Goal: Information Seeking & Learning: Check status

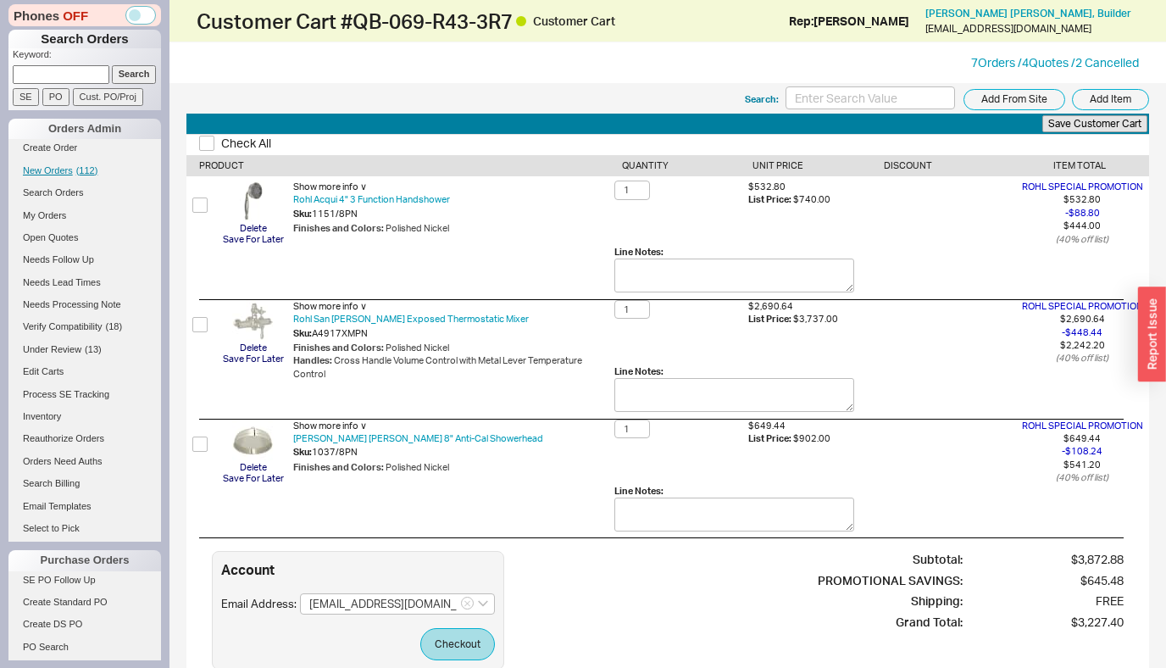
scroll to position [562, 0]
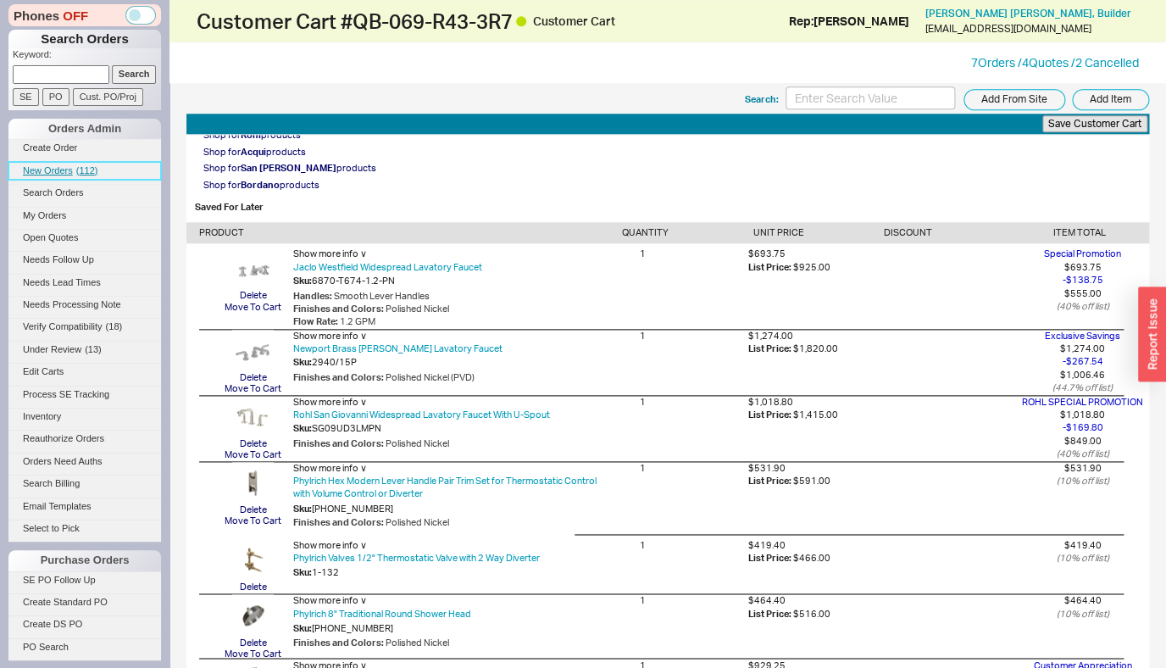
click at [53, 173] on span "New Orders" at bounding box center [48, 170] width 50 height 10
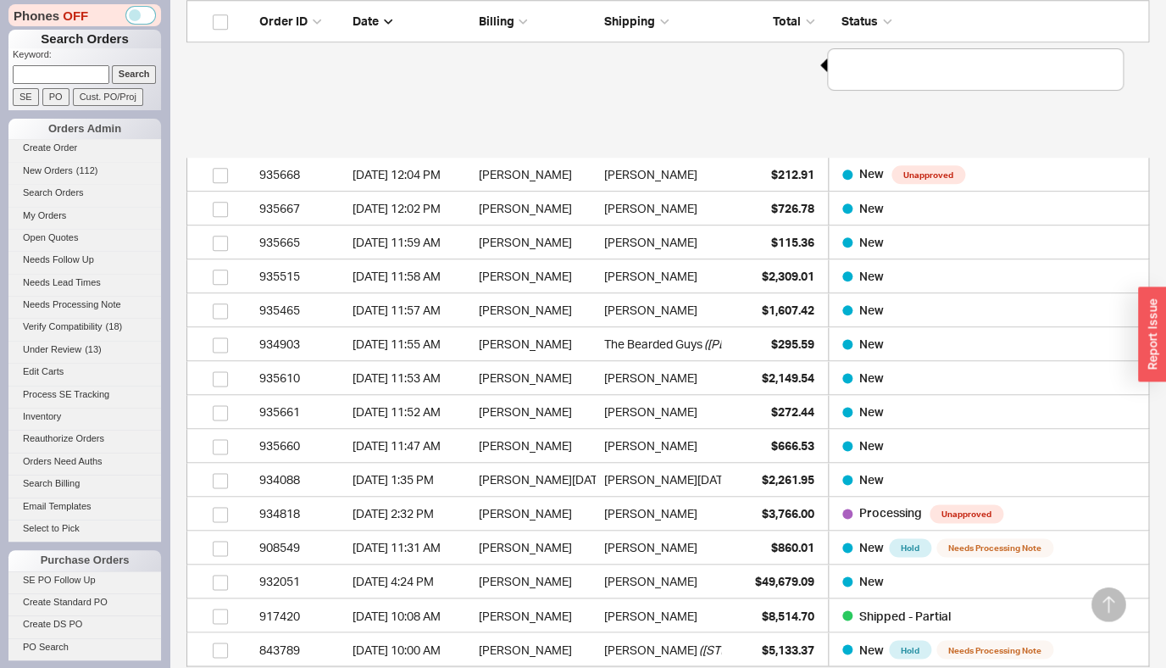
scroll to position [5413, 0]
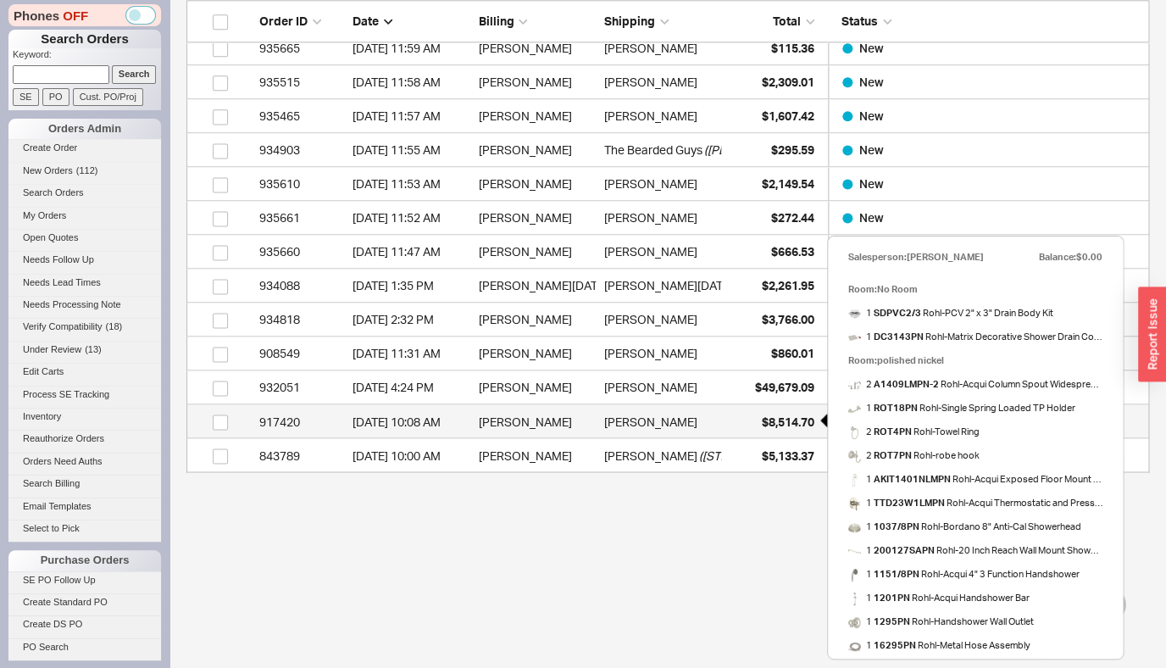
click at [773, 426] on span "$8,514.70" at bounding box center [788, 420] width 53 height 14
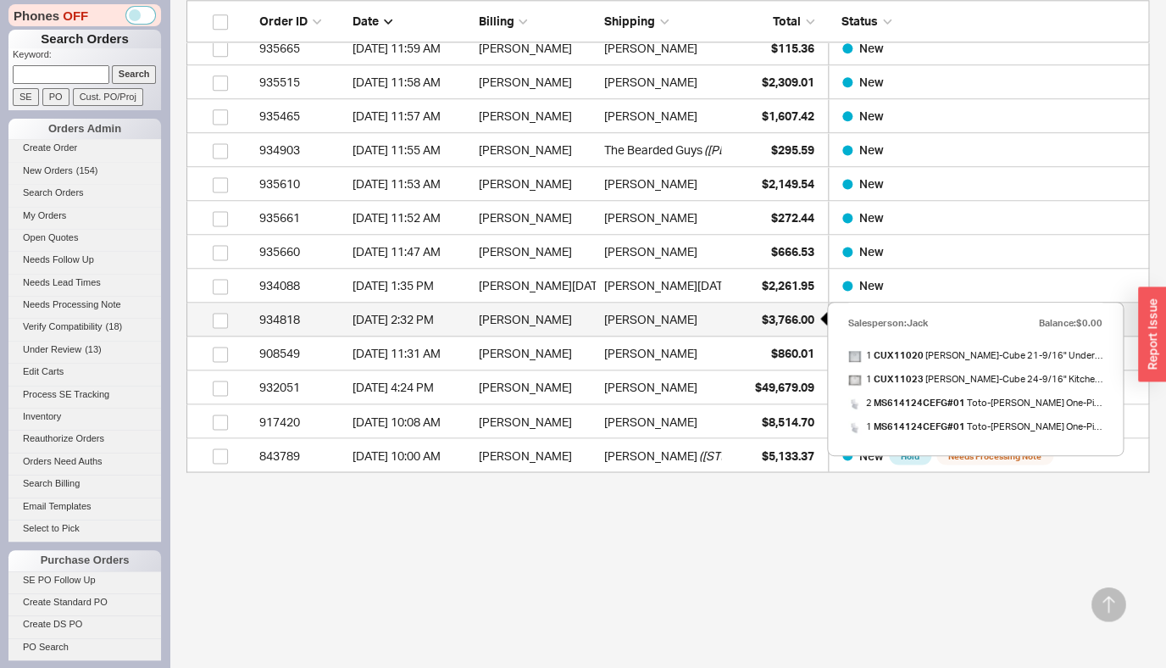
click at [769, 313] on span "$3,766.00" at bounding box center [788, 319] width 53 height 14
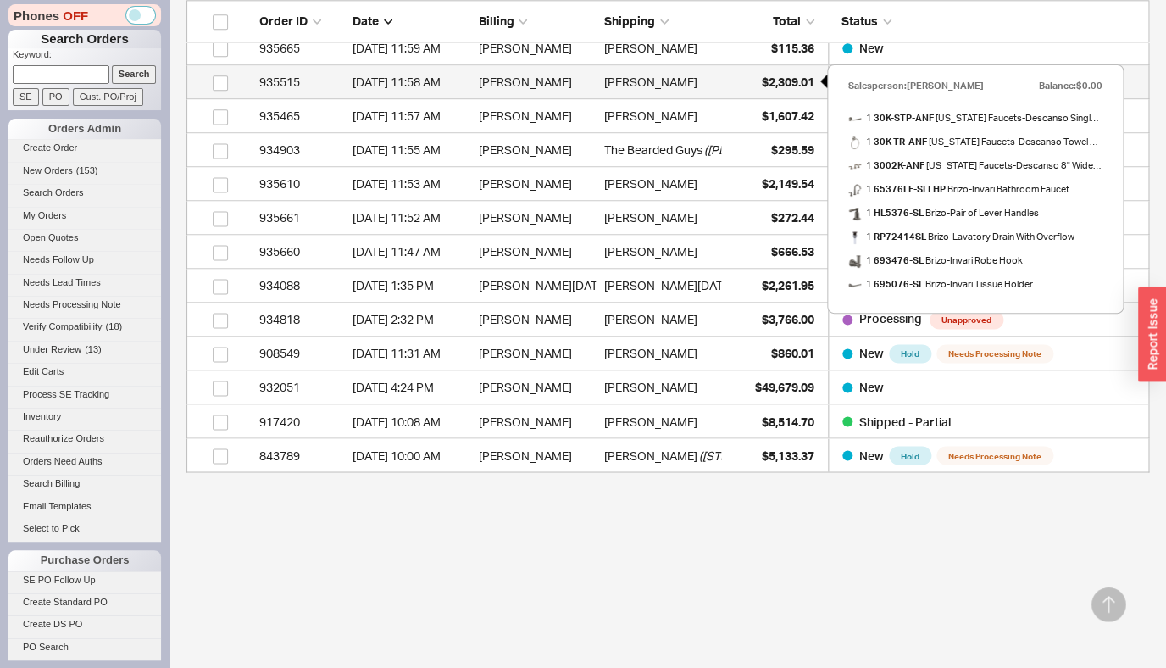
click at [780, 91] on div "$2,309.01" at bounding box center [771, 82] width 85 height 34
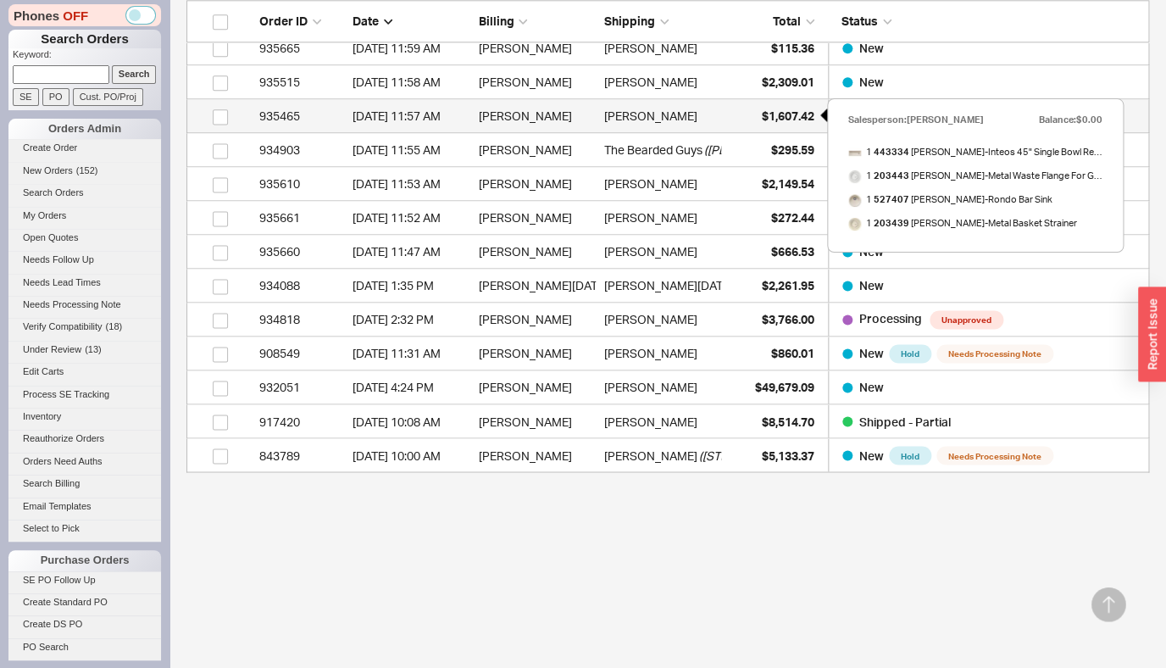
click at [796, 117] on span "$1,607.42" at bounding box center [788, 115] width 53 height 14
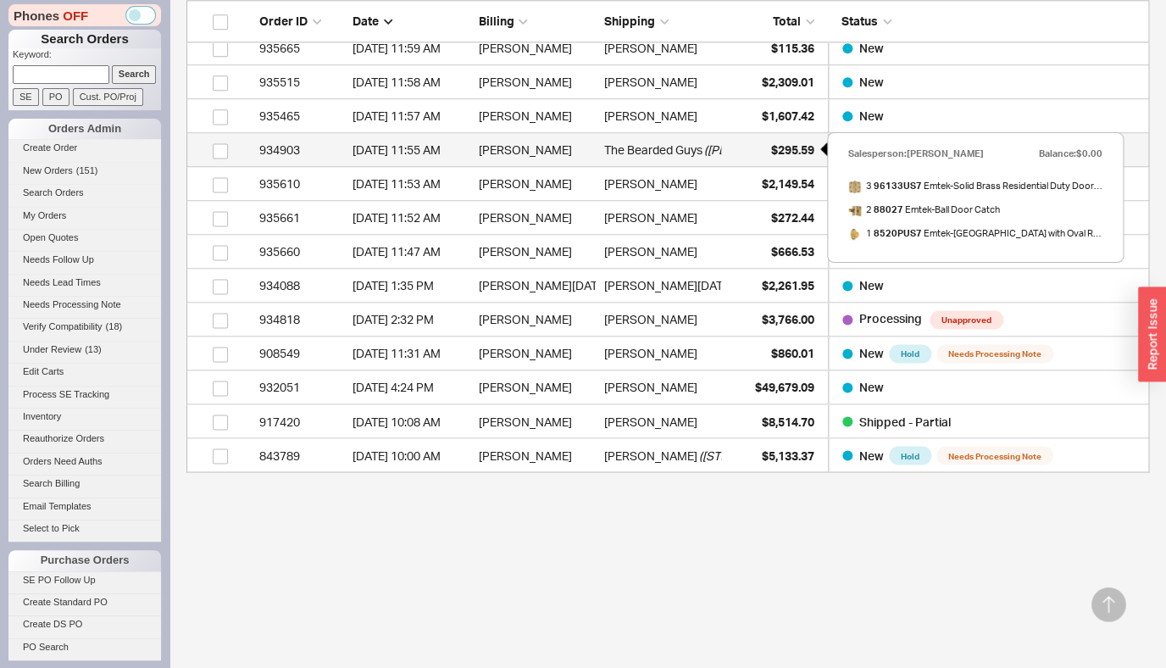
click at [778, 149] on span "$295.59" at bounding box center [792, 149] width 43 height 14
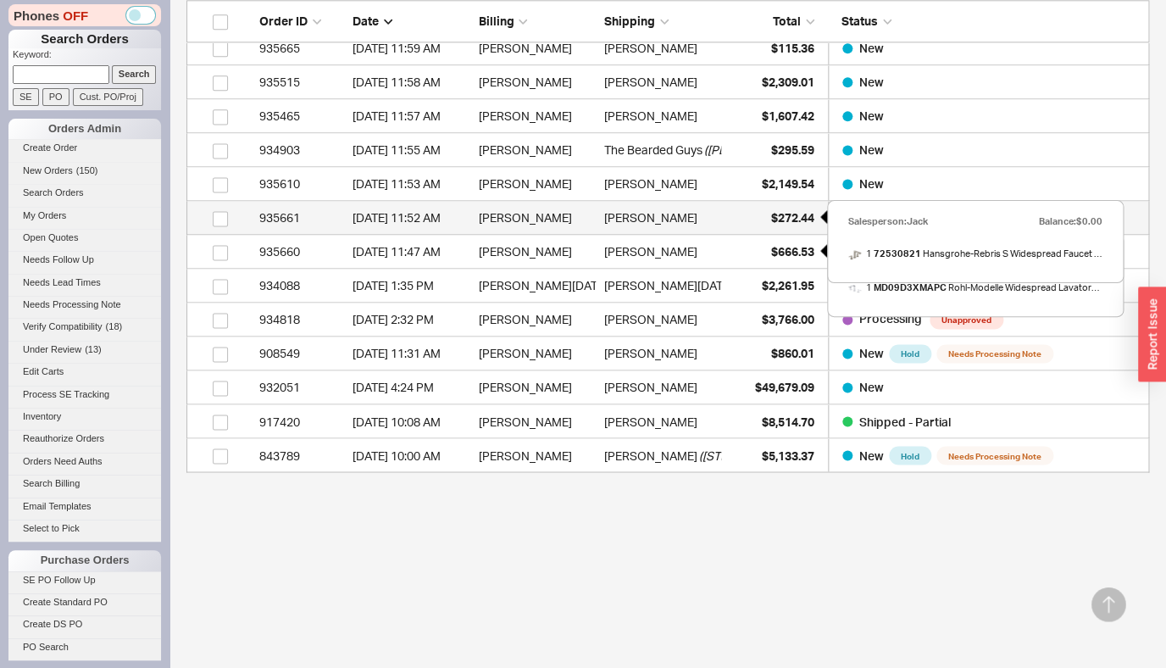
click at [789, 219] on span "$272.44" at bounding box center [792, 217] width 43 height 14
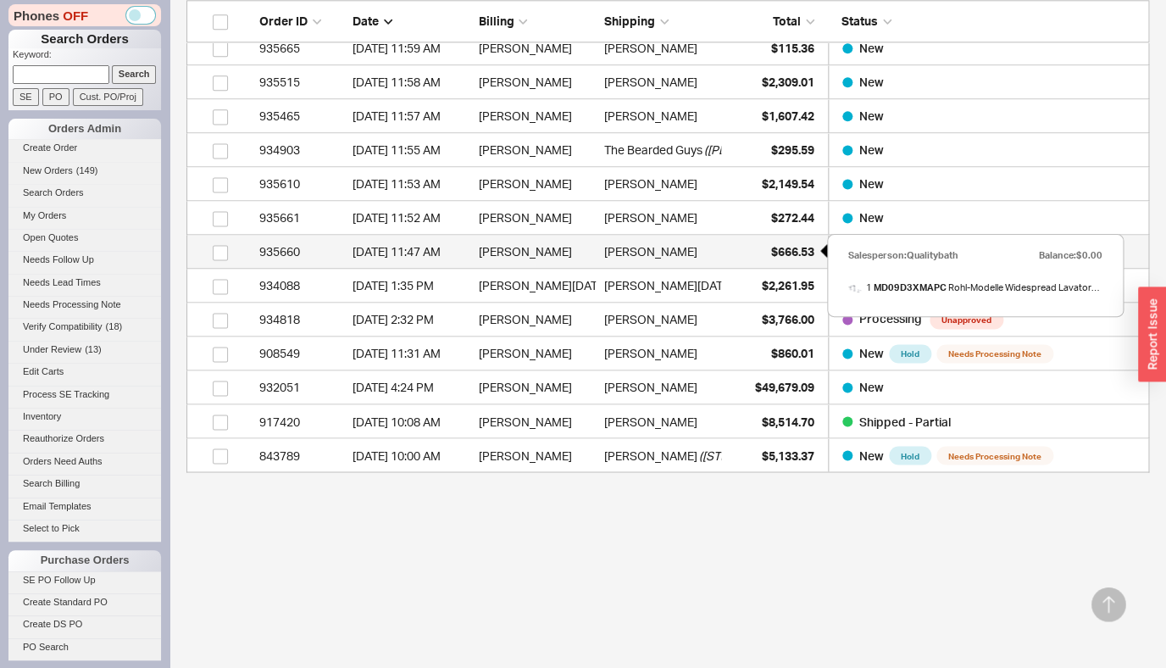
click at [784, 247] on span "$666.53" at bounding box center [792, 251] width 43 height 14
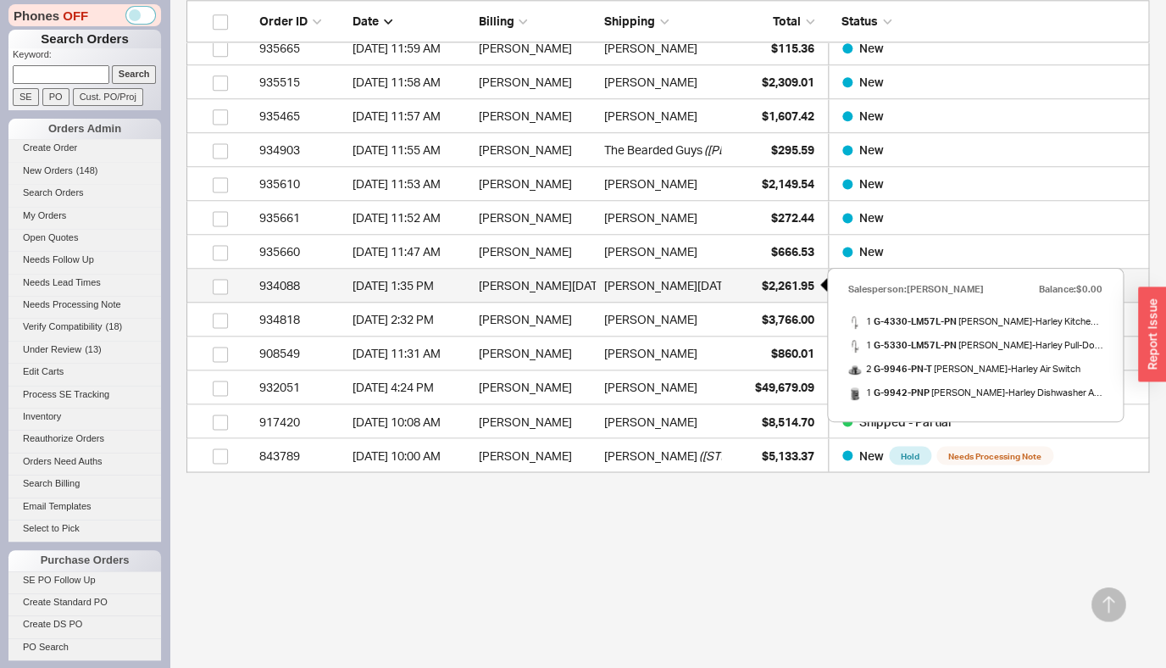
click at [767, 285] on span "$2,261.95" at bounding box center [788, 285] width 53 height 14
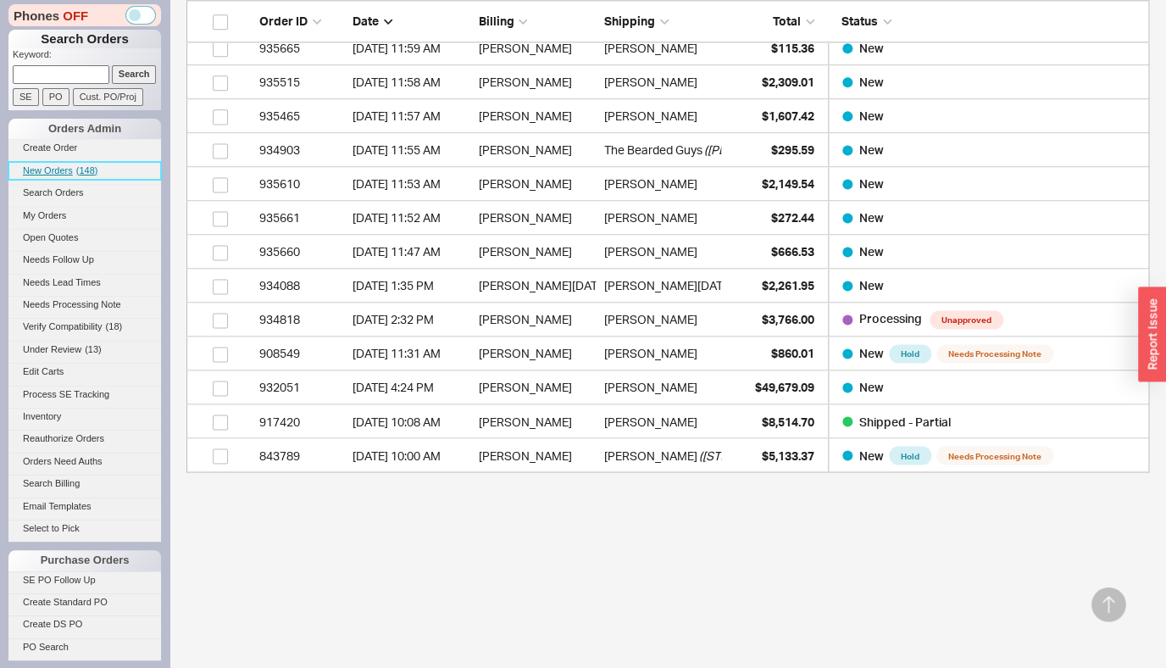
click at [84, 178] on link "New Orders ( 148 )" at bounding box center [84, 171] width 152 height 18
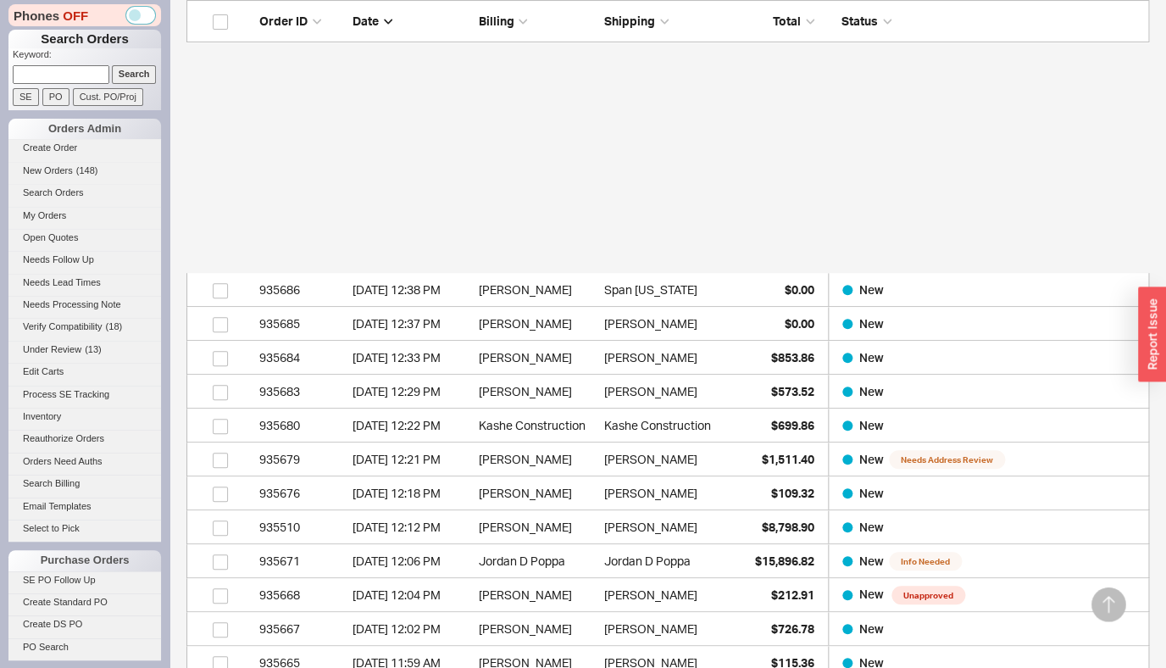
scroll to position [5175, 0]
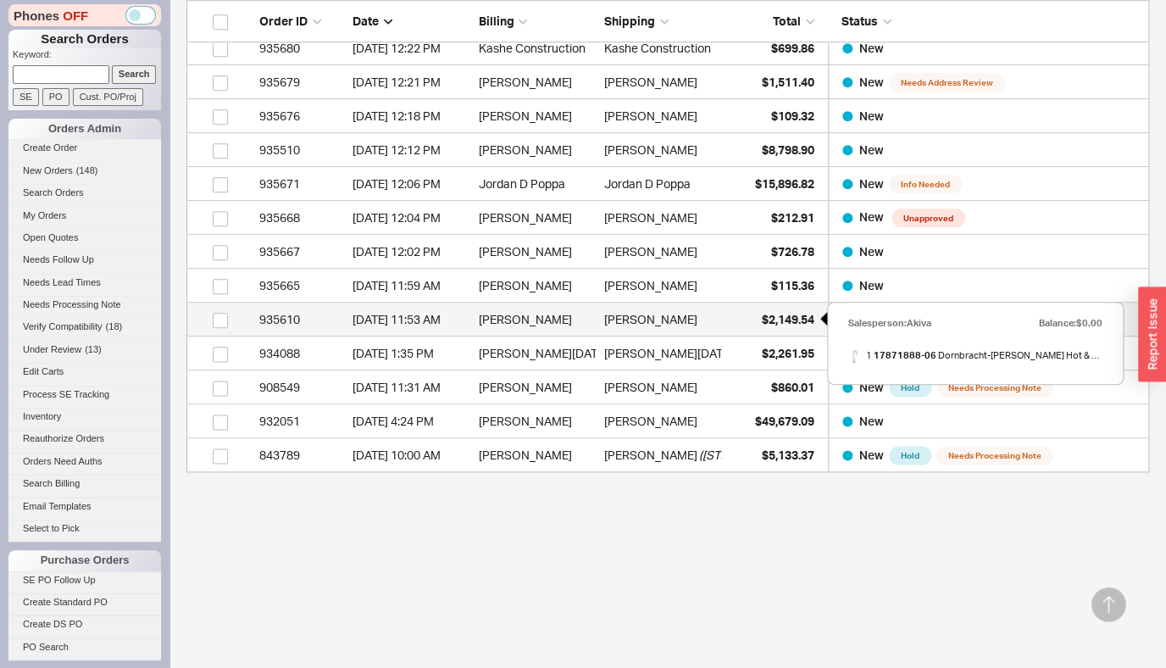
click at [779, 324] on span "$2,149.54" at bounding box center [788, 319] width 53 height 14
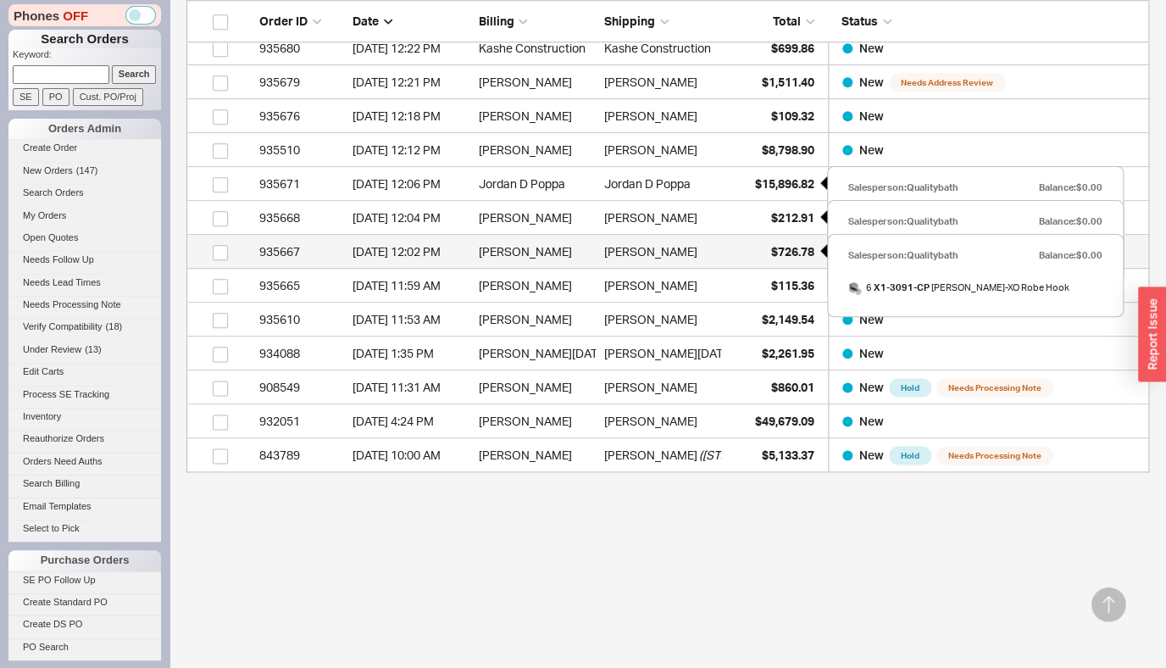
click at [779, 256] on span "$726.78" at bounding box center [792, 251] width 43 height 14
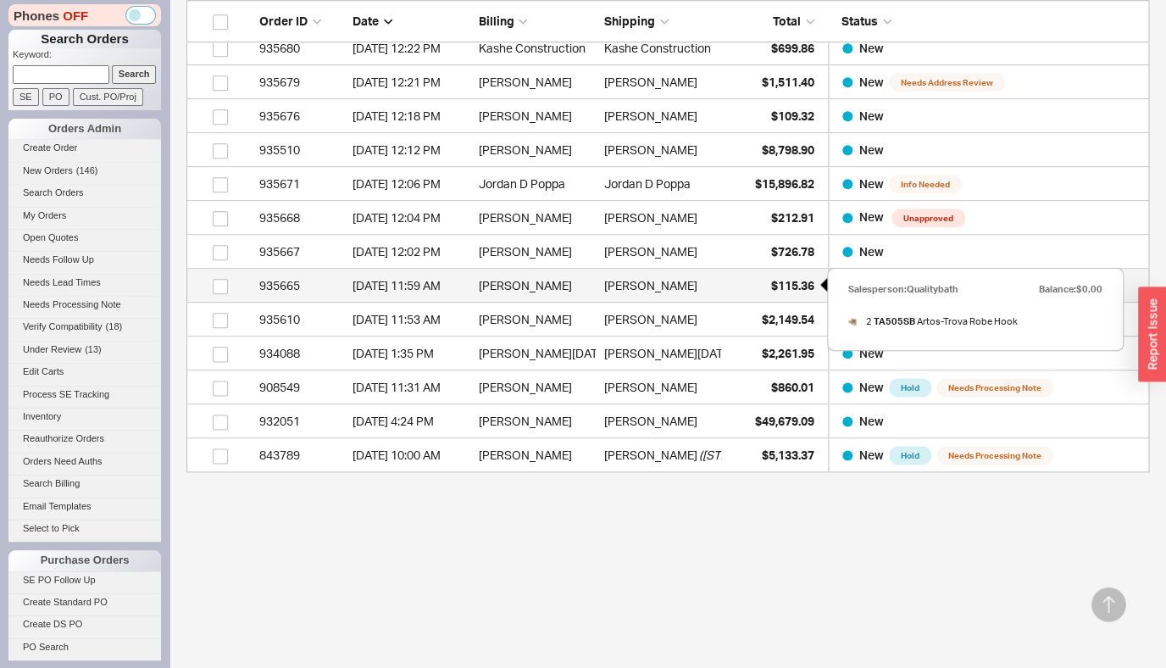
click at [784, 284] on span "$115.36" at bounding box center [792, 285] width 43 height 14
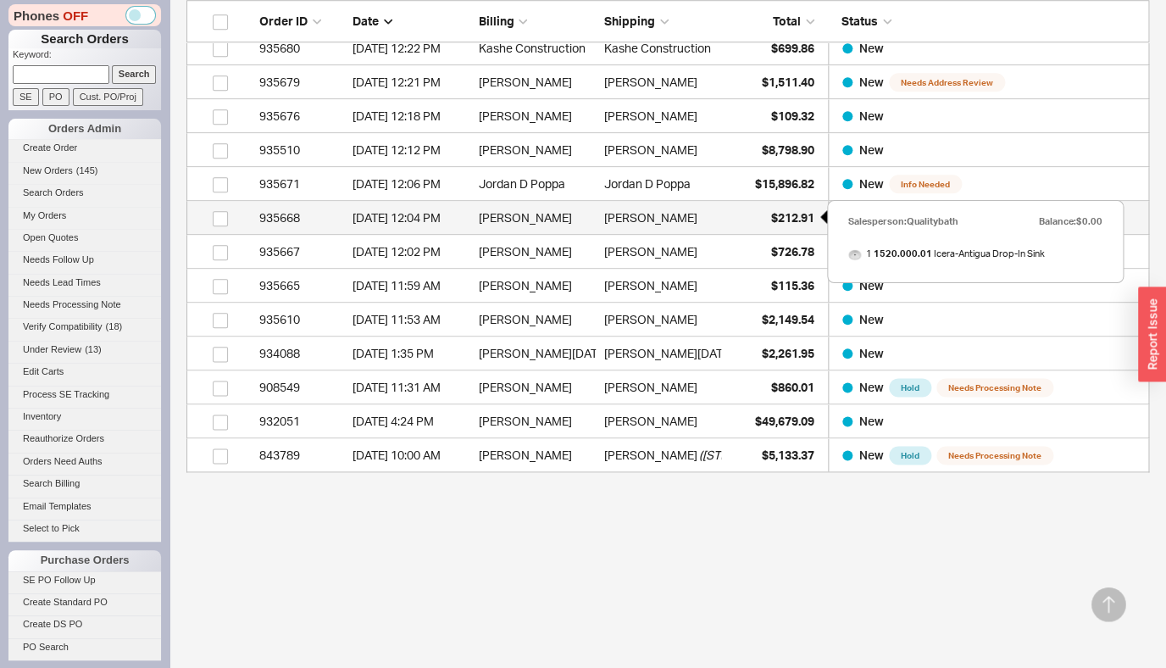
click at [790, 215] on span "$212.91" at bounding box center [792, 217] width 43 height 14
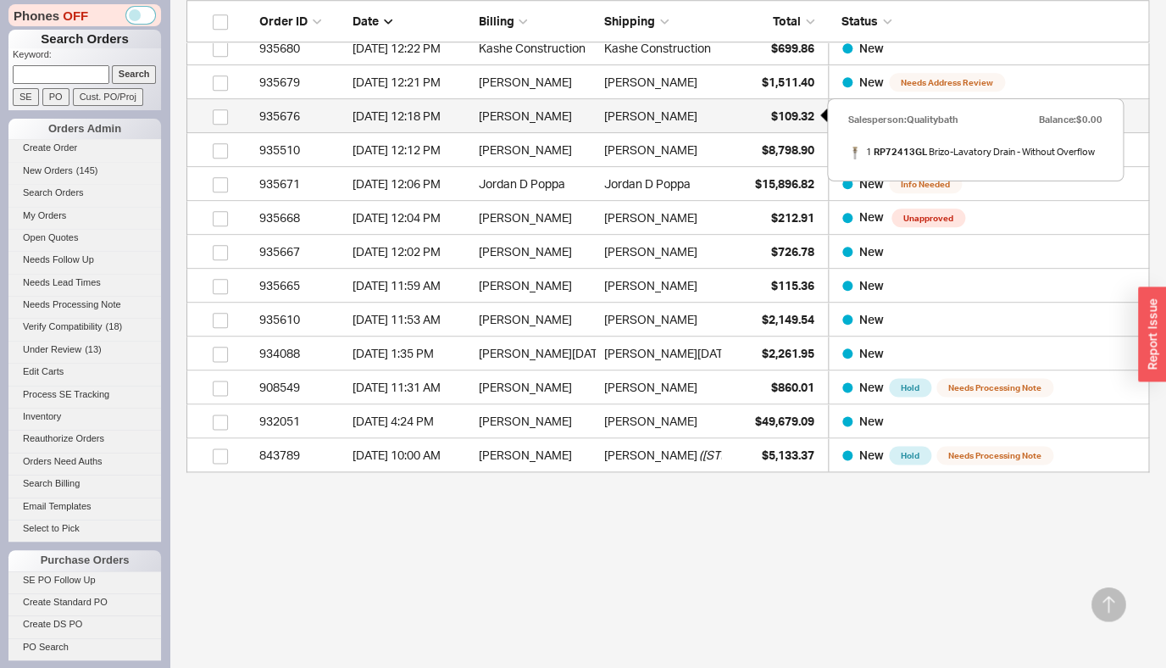
click at [773, 120] on span "$109.32" at bounding box center [792, 115] width 43 height 14
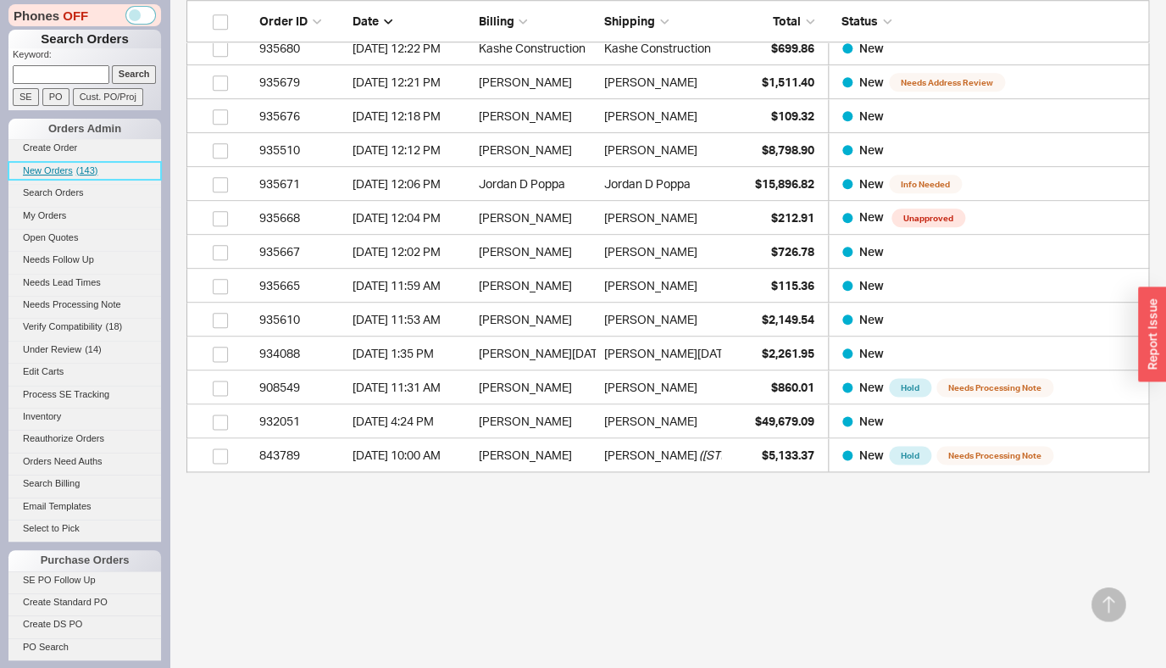
click at [60, 179] on link "New Orders ( 143 )" at bounding box center [84, 171] width 152 height 18
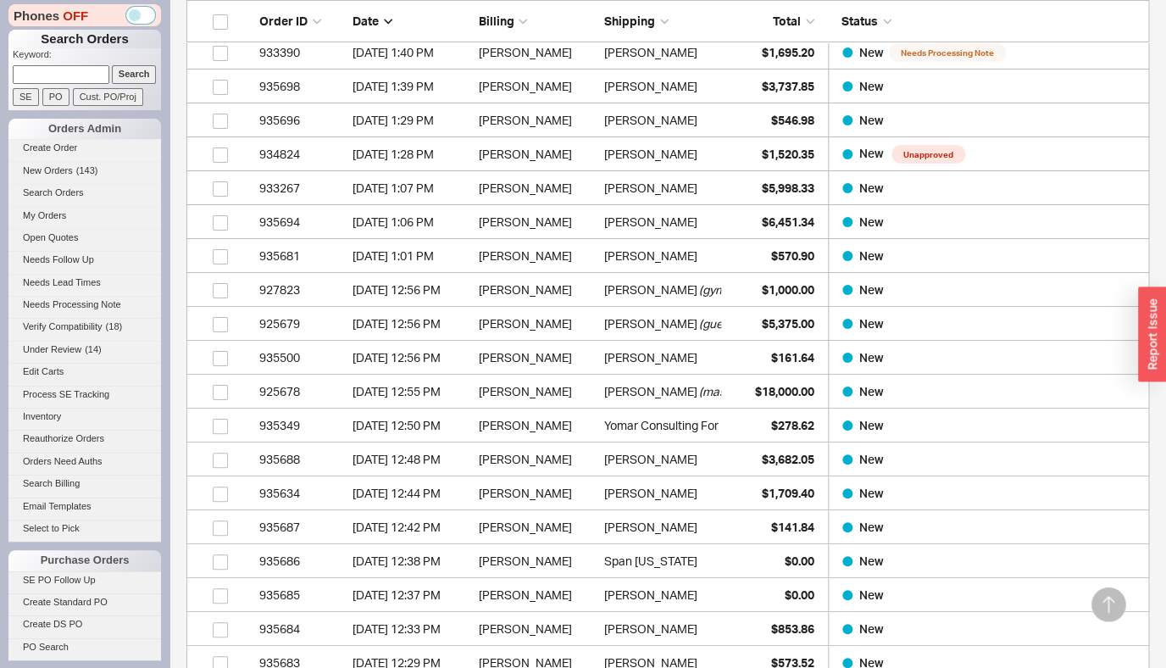
scroll to position [5006, 0]
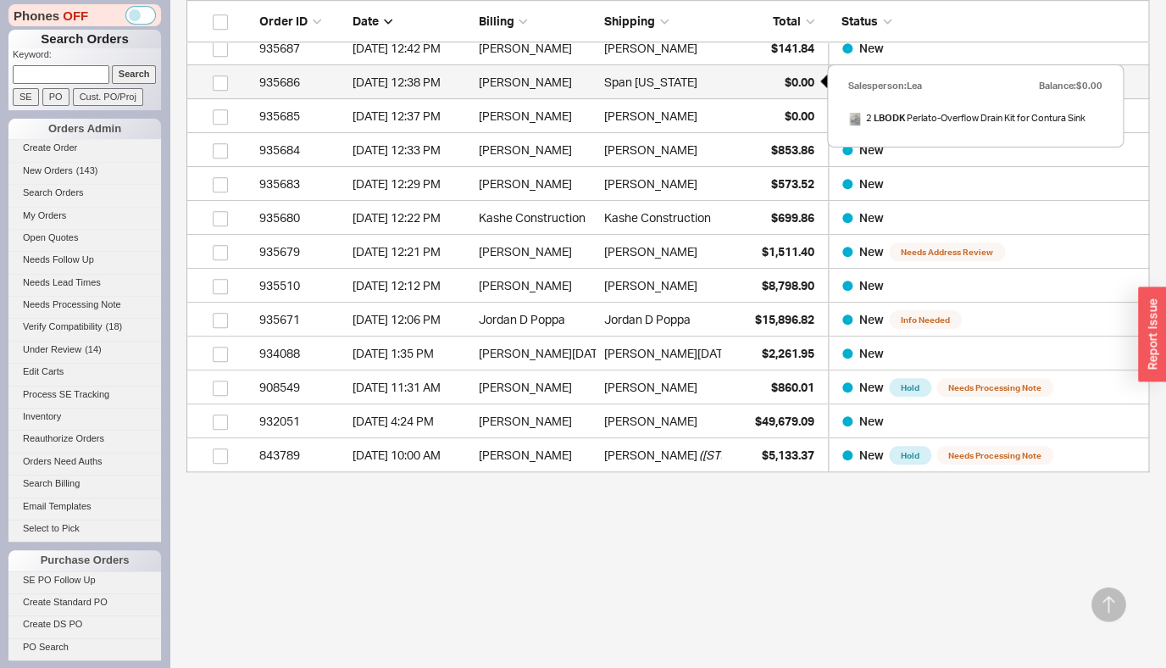
click at [807, 85] on span "$0.00" at bounding box center [799, 82] width 30 height 14
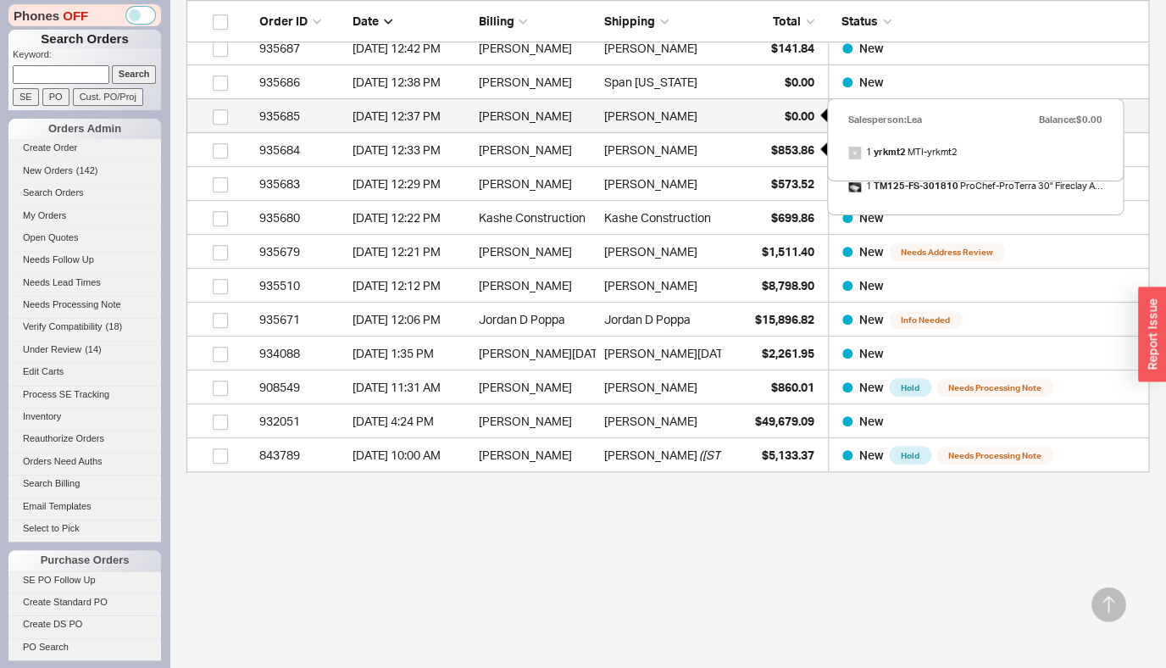
click at [789, 119] on span "$0.00" at bounding box center [799, 115] width 30 height 14
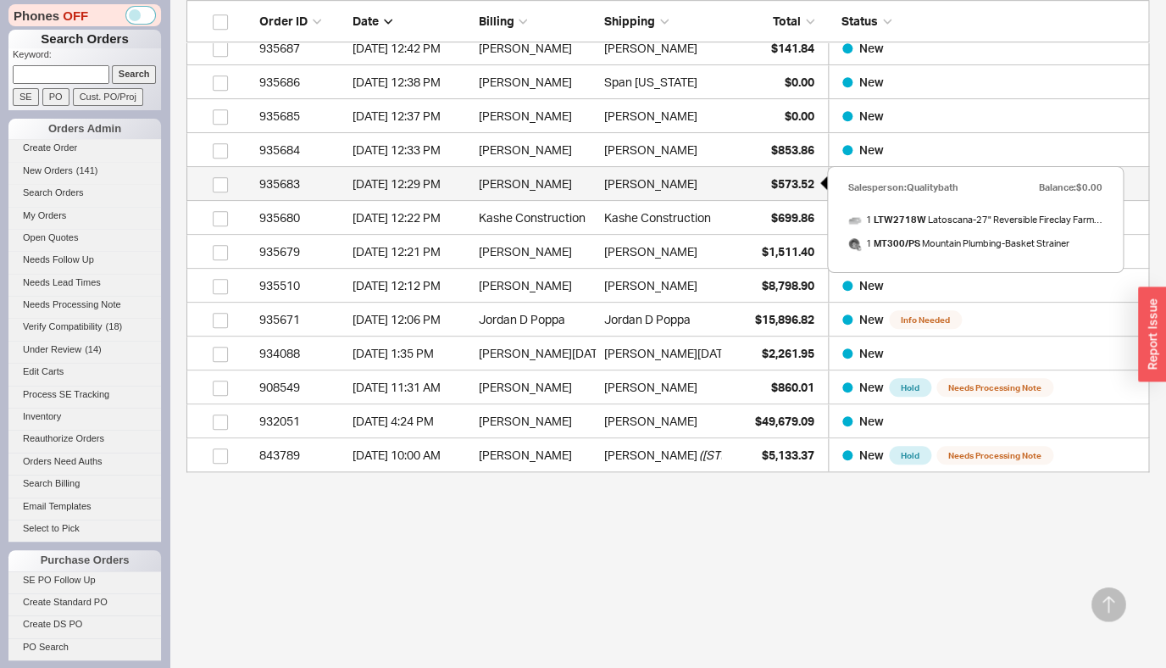
click at [797, 188] on span "$573.52" at bounding box center [792, 183] width 43 height 14
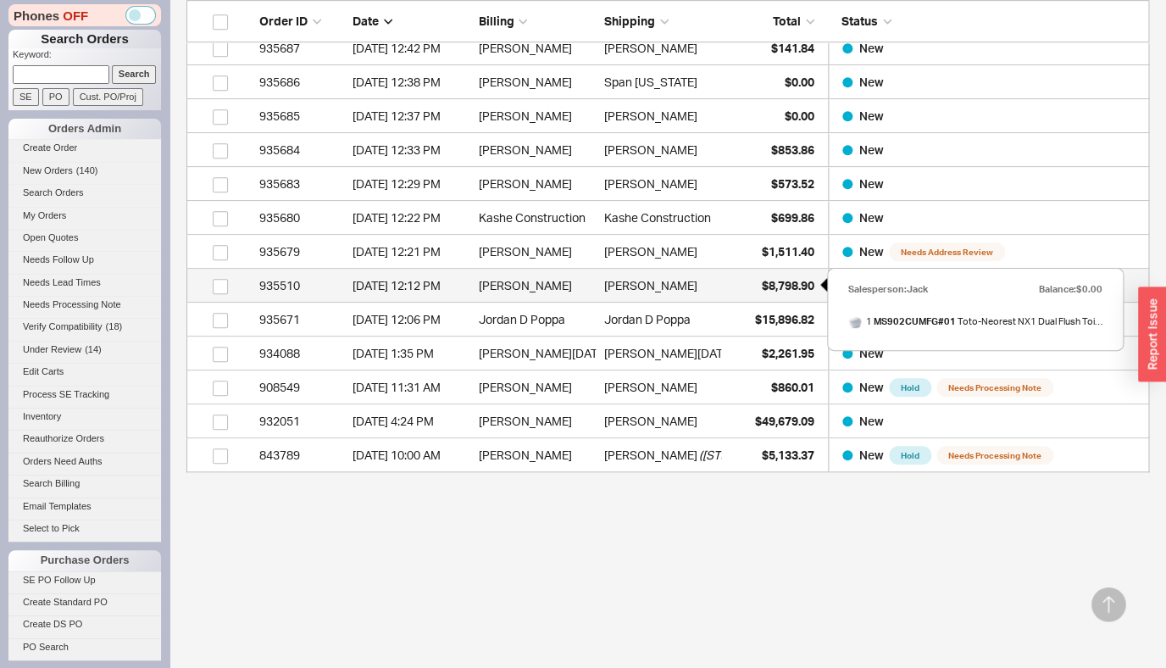
click at [781, 290] on span "$8,798.90" at bounding box center [788, 285] width 53 height 14
